Goal: Information Seeking & Learning: Learn about a topic

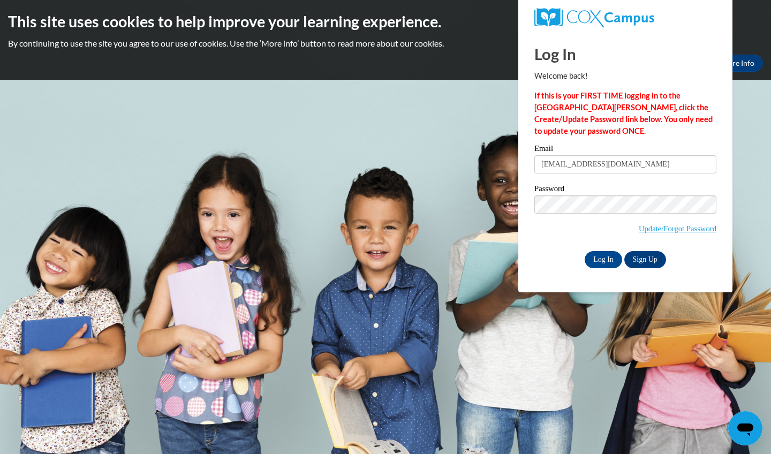
type input "giordanojulia01@gmail.com"
click at [602, 257] on input "Log In" at bounding box center [603, 259] width 37 height 17
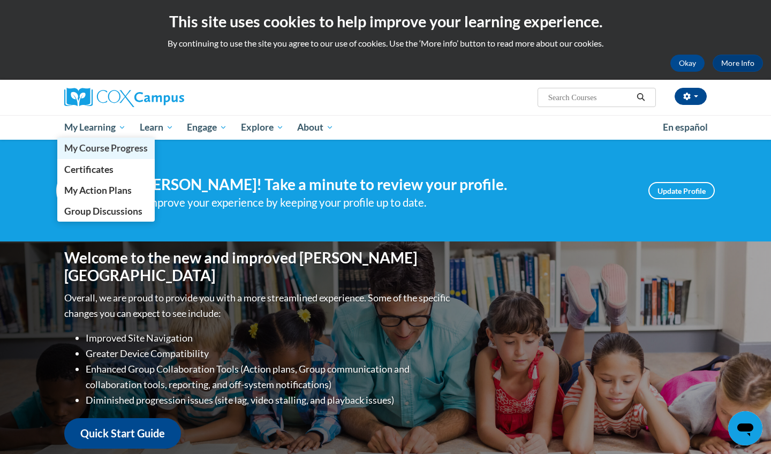
click at [96, 144] on span "My Course Progress" at bounding box center [106, 147] width 84 height 11
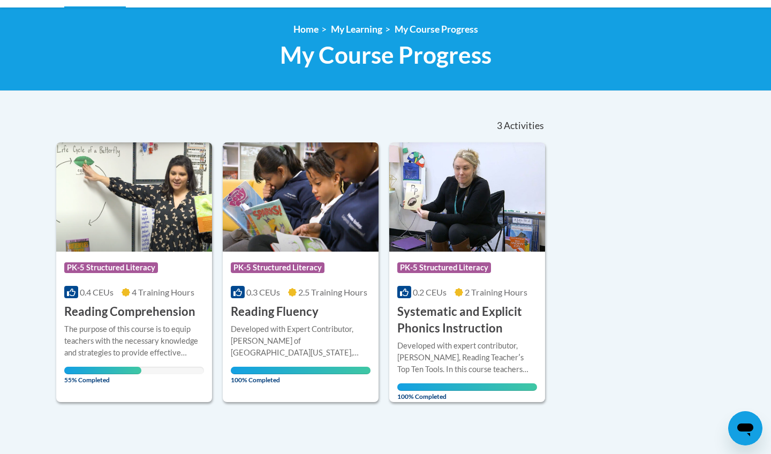
scroll to position [133, 0]
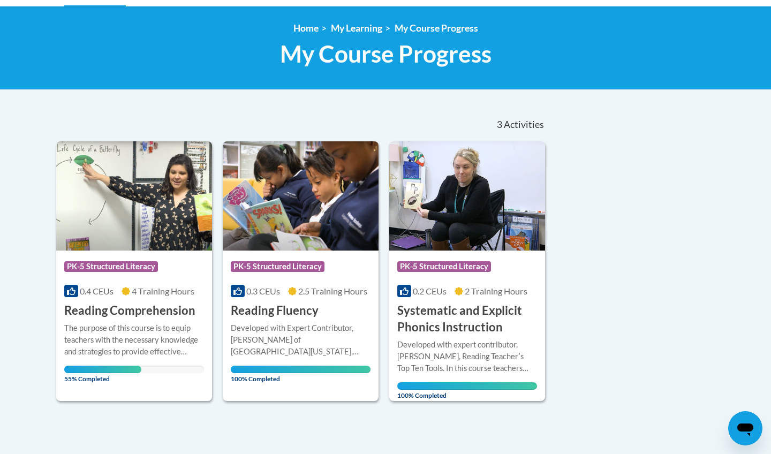
click at [118, 339] on div "The purpose of this course is to equip teachers with the necessary knowledge an…" at bounding box center [134, 339] width 140 height 35
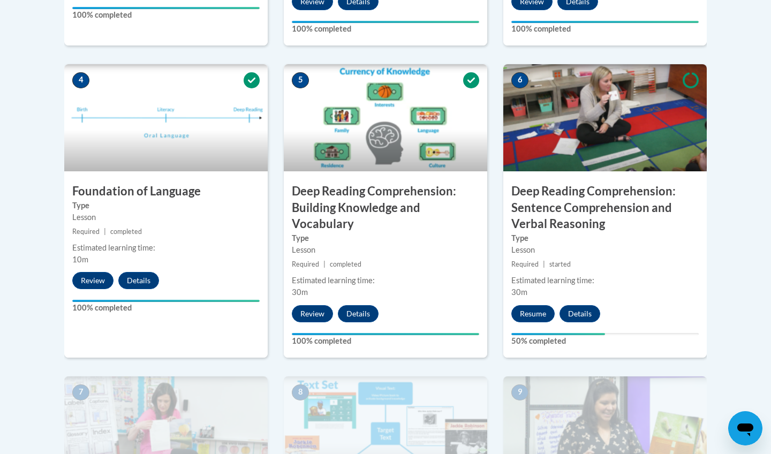
scroll to position [655, 0]
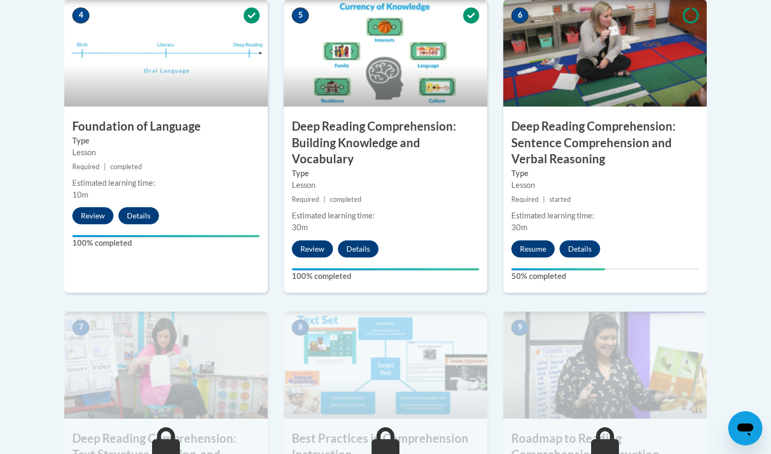
click at [530, 248] on button "Resume" at bounding box center [532, 248] width 43 height 17
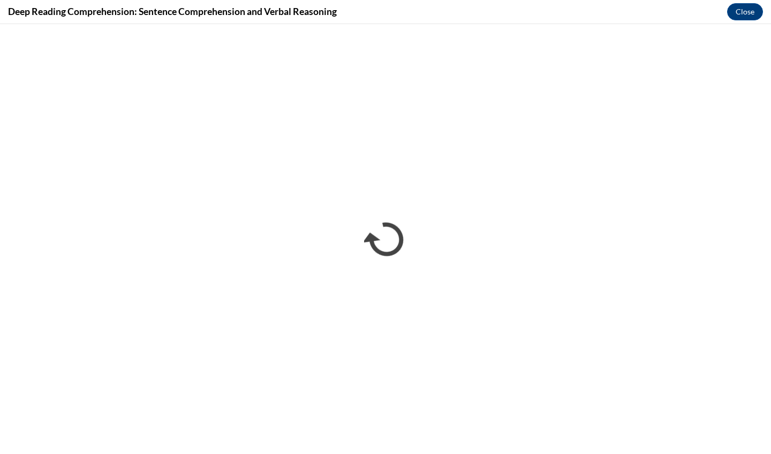
scroll to position [0, 0]
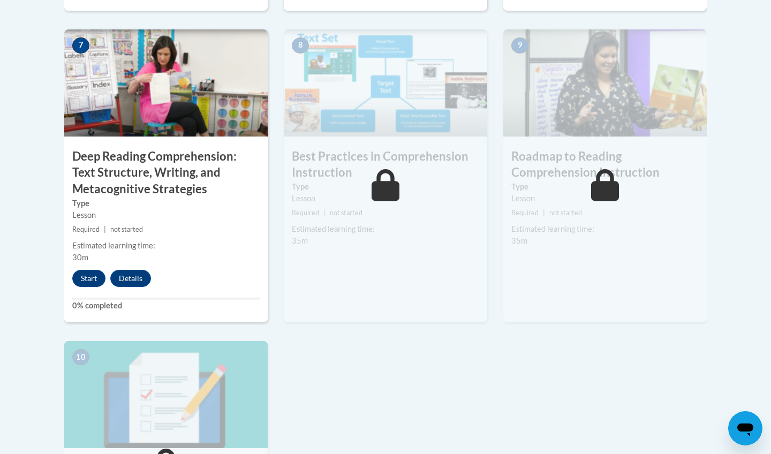
scroll to position [951, 0]
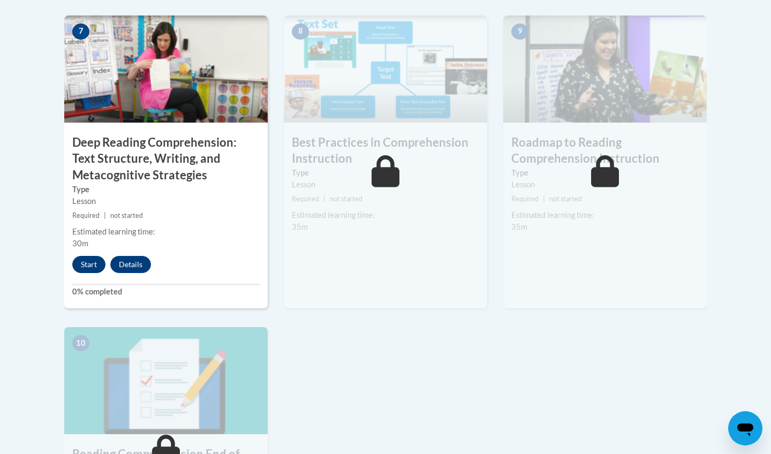
click at [80, 264] on button "Start" at bounding box center [88, 264] width 33 height 17
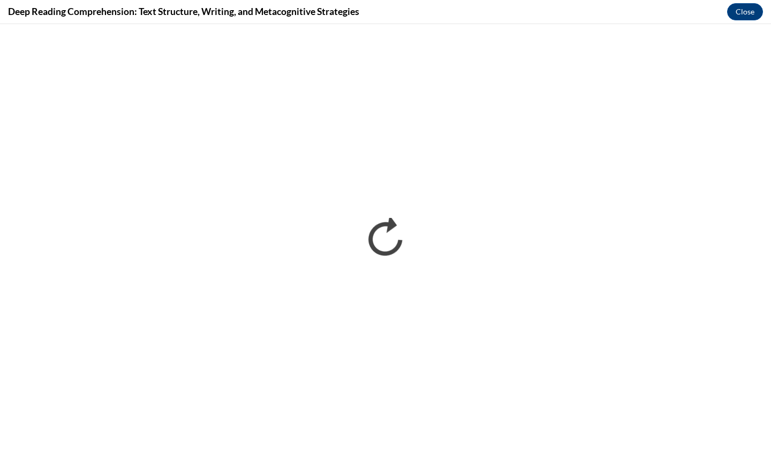
scroll to position [0, 0]
